Goal: Check status: Check status

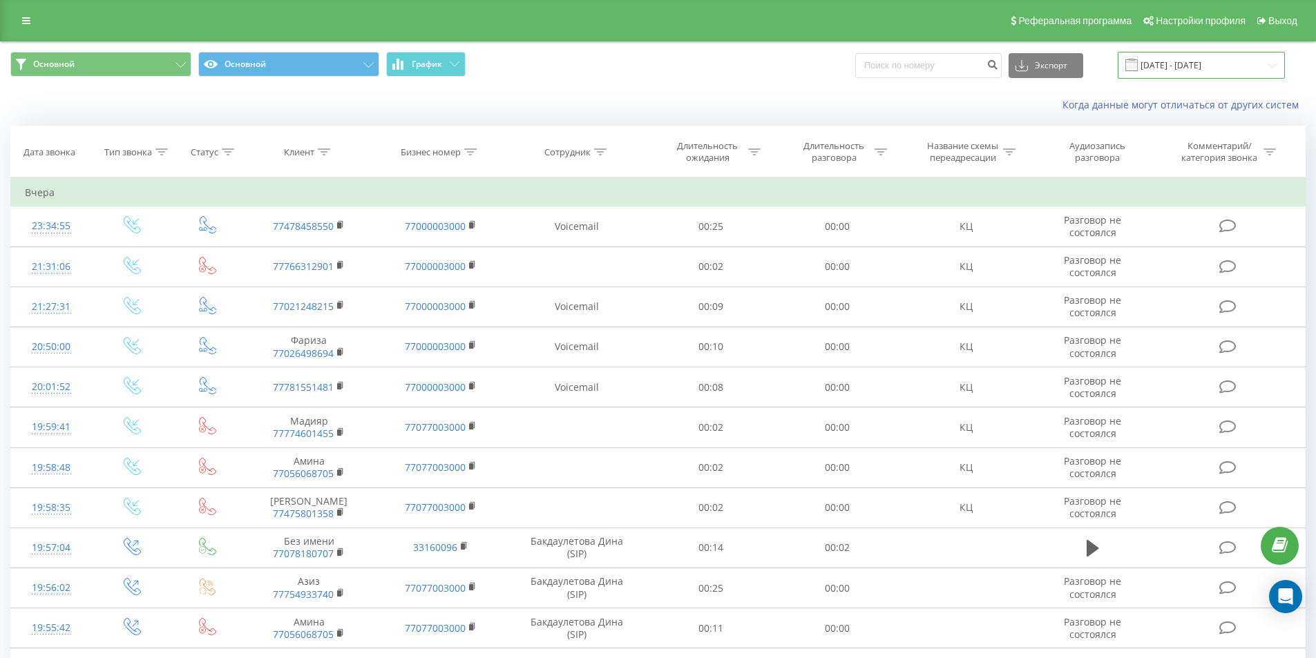
click at [1176, 63] on input "[DATE] - [DATE]" at bounding box center [1200, 65] width 167 height 27
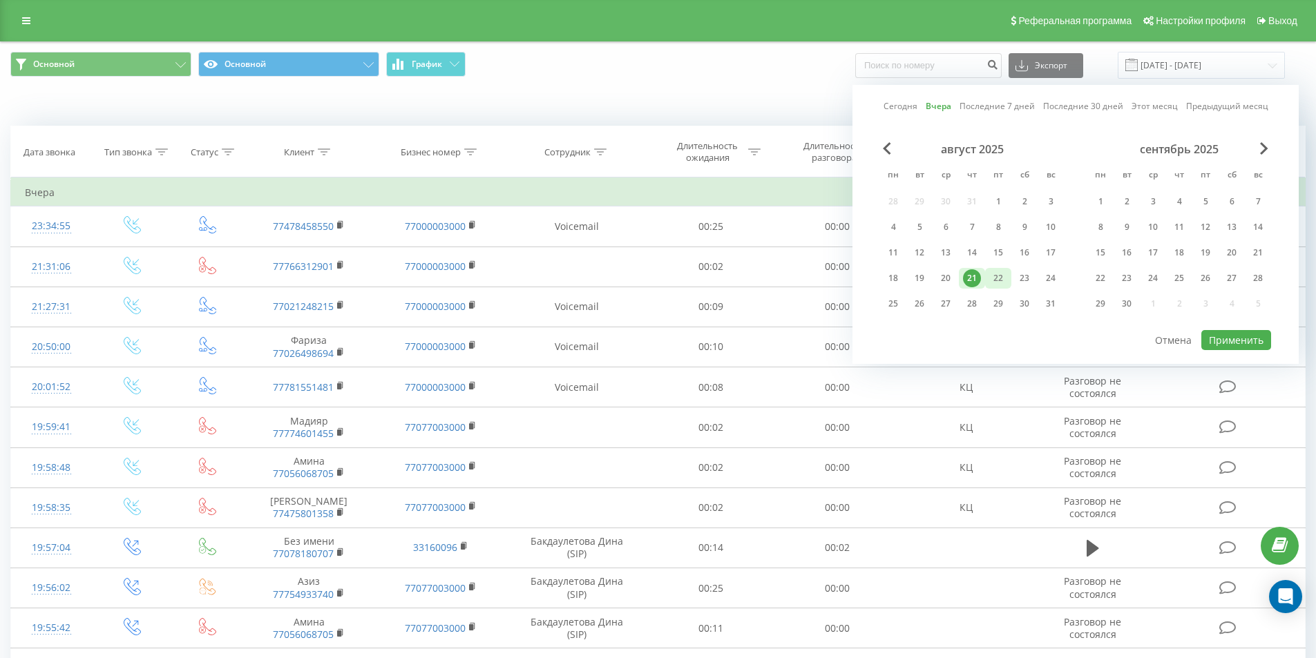
click at [992, 280] on div "22" at bounding box center [998, 278] width 18 height 18
click at [1247, 345] on button "Применить" at bounding box center [1236, 340] width 70 height 20
type input "22.08.2025 - 22.08.2025"
